Goal: Information Seeking & Learning: Learn about a topic

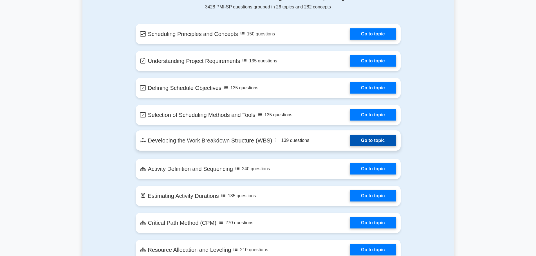
scroll to position [648, 0]
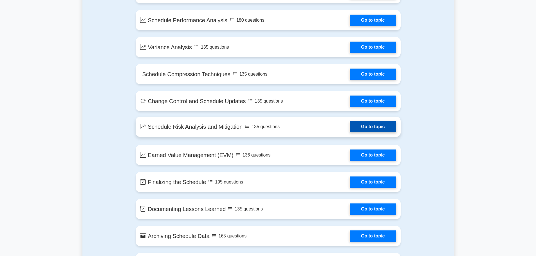
click at [350, 127] on link "Go to topic" at bounding box center [373, 126] width 46 height 11
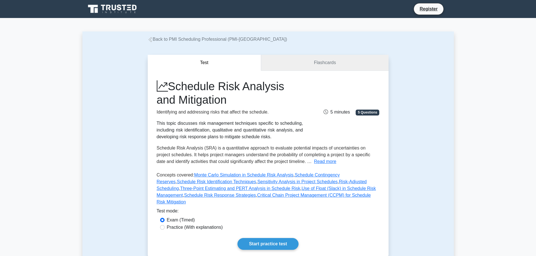
click at [296, 62] on link "Flashcards" at bounding box center [324, 63] width 127 height 16
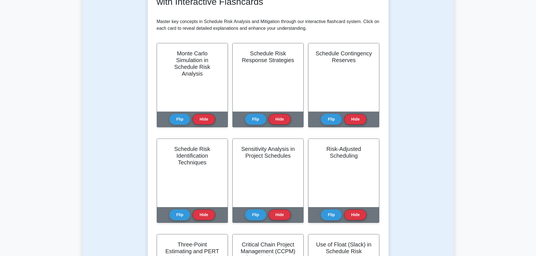
scroll to position [113, 0]
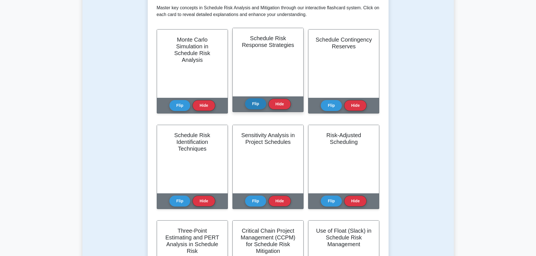
click at [259, 108] on button "Flip" at bounding box center [255, 104] width 21 height 11
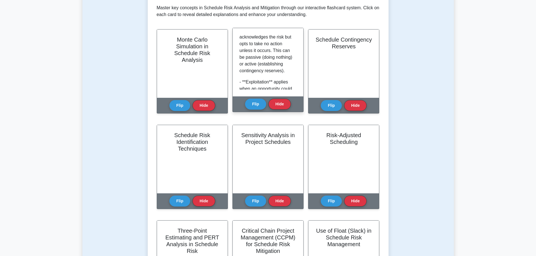
scroll to position [394, 0]
click at [258, 111] on div "Flip Hide" at bounding box center [268, 104] width 46 height 15
click at [261, 104] on button "Flip" at bounding box center [255, 104] width 21 height 11
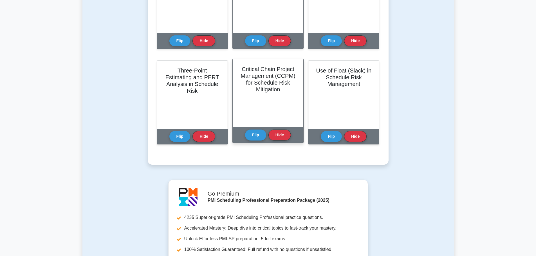
scroll to position [253, 0]
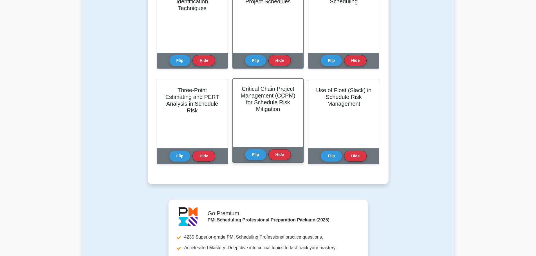
click at [283, 110] on h2 "Critical Chain Project Management (CCPM) for Schedule Risk Mitigation" at bounding box center [268, 99] width 57 height 27
click at [262, 154] on button "Flip" at bounding box center [255, 154] width 21 height 11
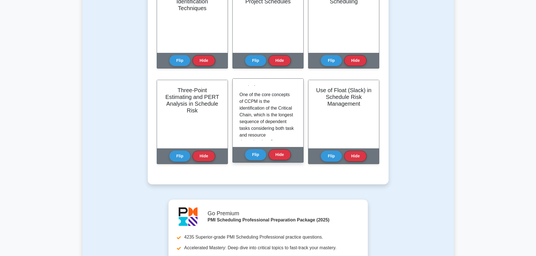
scroll to position [197, 0]
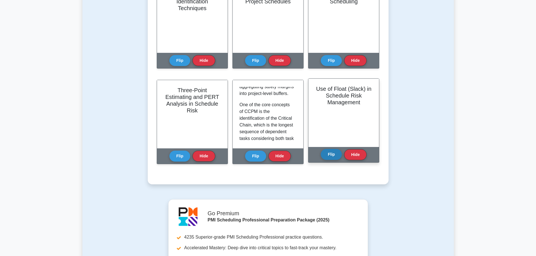
click at [334, 154] on button "Flip" at bounding box center [331, 154] width 21 height 11
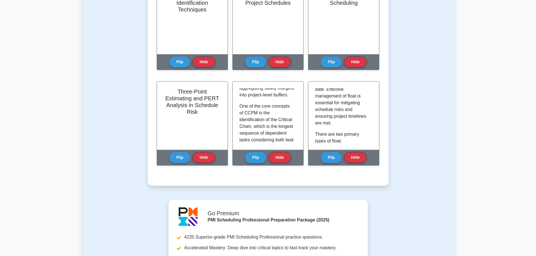
scroll to position [84, 0]
